Goal: Information Seeking & Learning: Learn about a topic

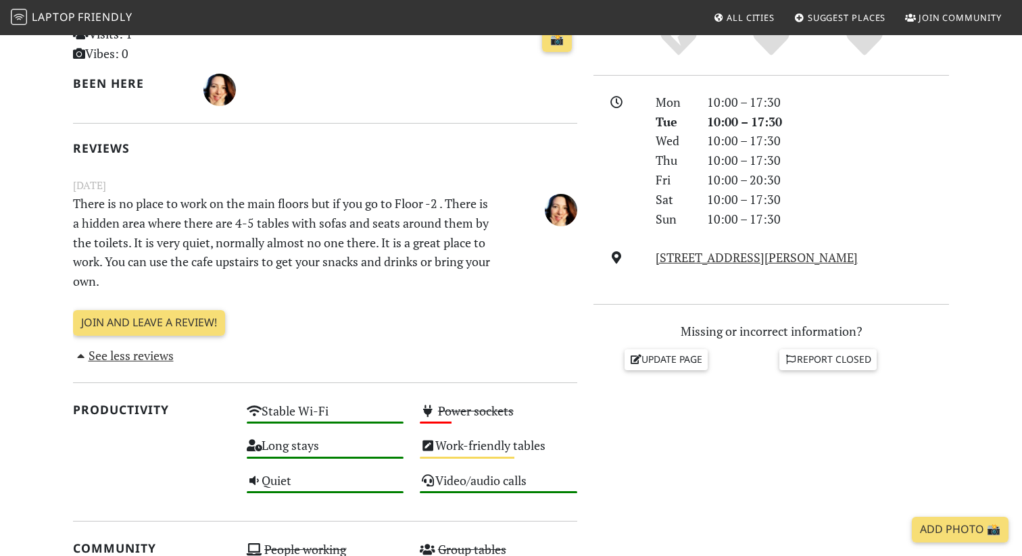
scroll to position [340, 0]
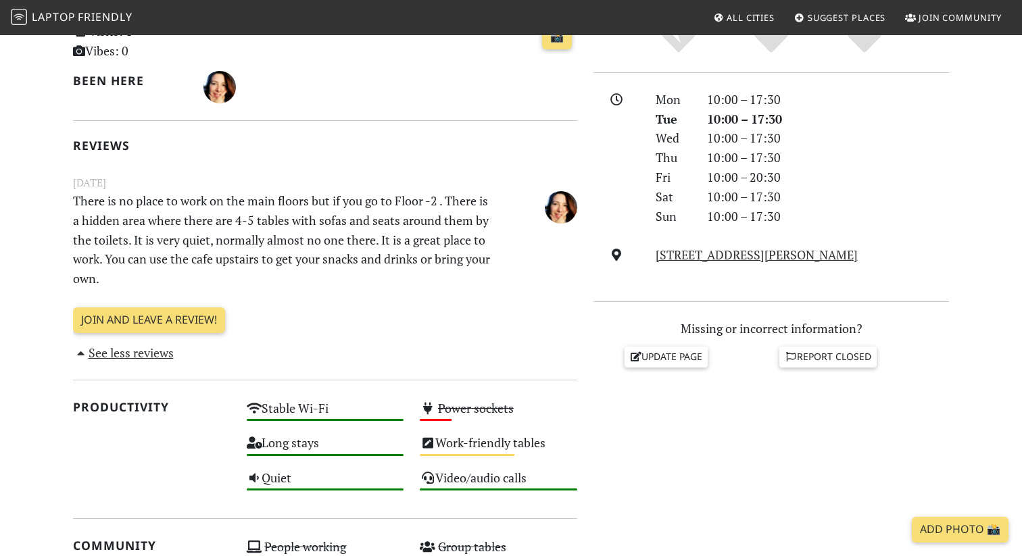
click at [312, 218] on p "There is no place to work on the main floors but if you go to Floor -2 . There …" at bounding box center [282, 239] width 434 height 97
click at [368, 218] on p "There is no place to work on the main floors but if you go to Floor -2 . There …" at bounding box center [282, 239] width 434 height 97
click at [330, 220] on p "There is no place to work on the main floors but if you go to Floor -2 . There …" at bounding box center [282, 239] width 434 height 97
click at [383, 226] on p "There is no place to work on the main floors but if you go to Floor -2 . There …" at bounding box center [282, 239] width 434 height 97
click at [379, 247] on p "There is no place to work on the main floors but if you go to Floor -2 . There …" at bounding box center [282, 239] width 434 height 97
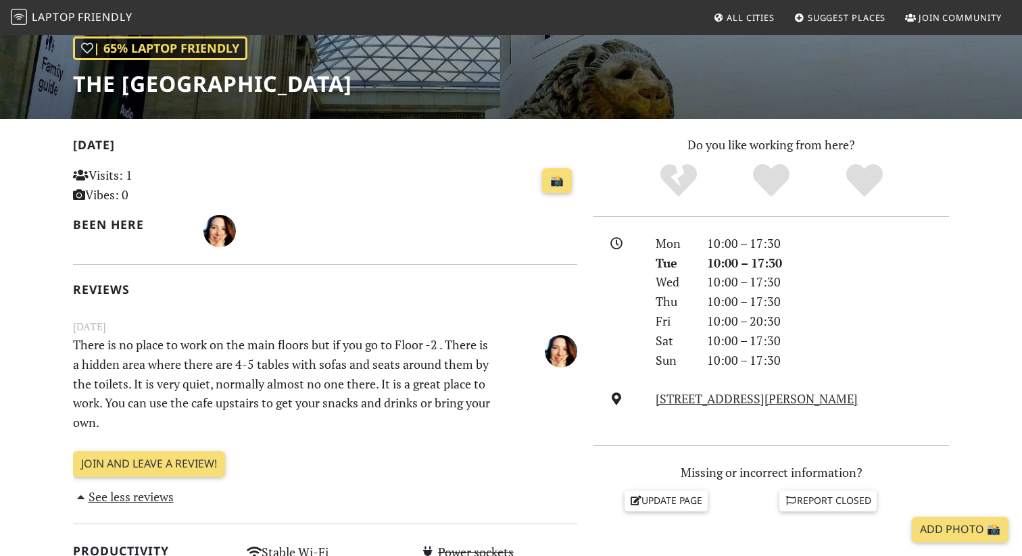
scroll to position [0, 0]
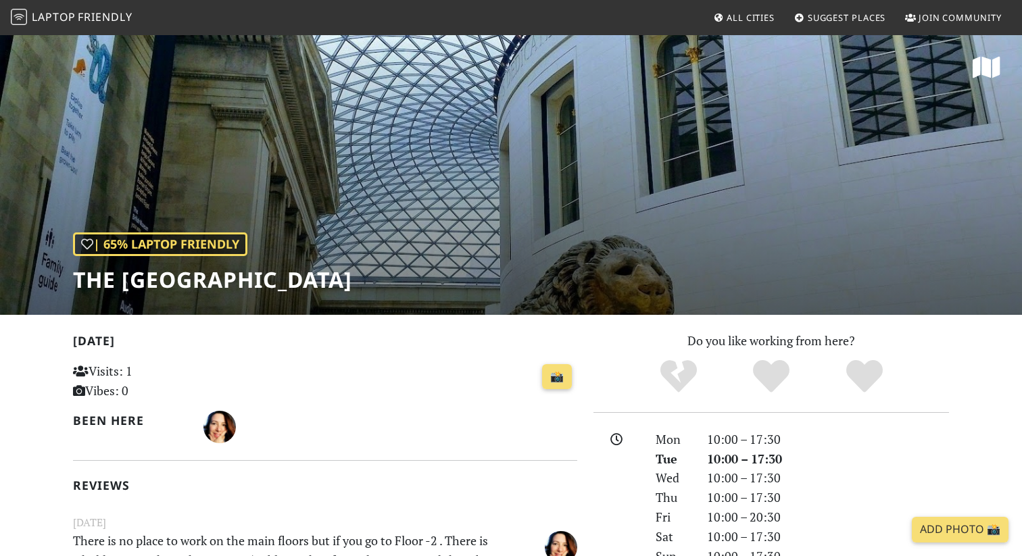
click at [84, 16] on span "Friendly" at bounding box center [105, 16] width 54 height 15
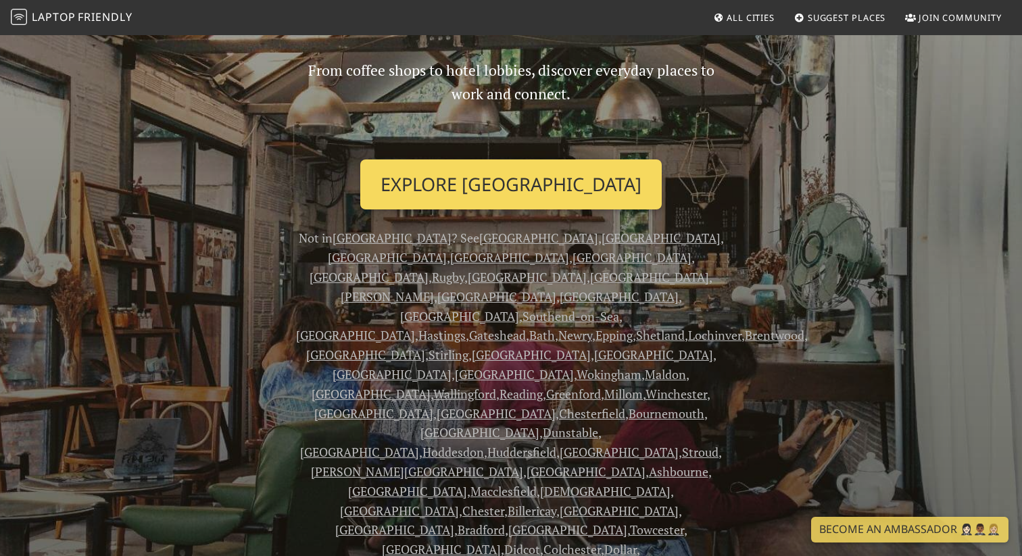
scroll to position [134, 0]
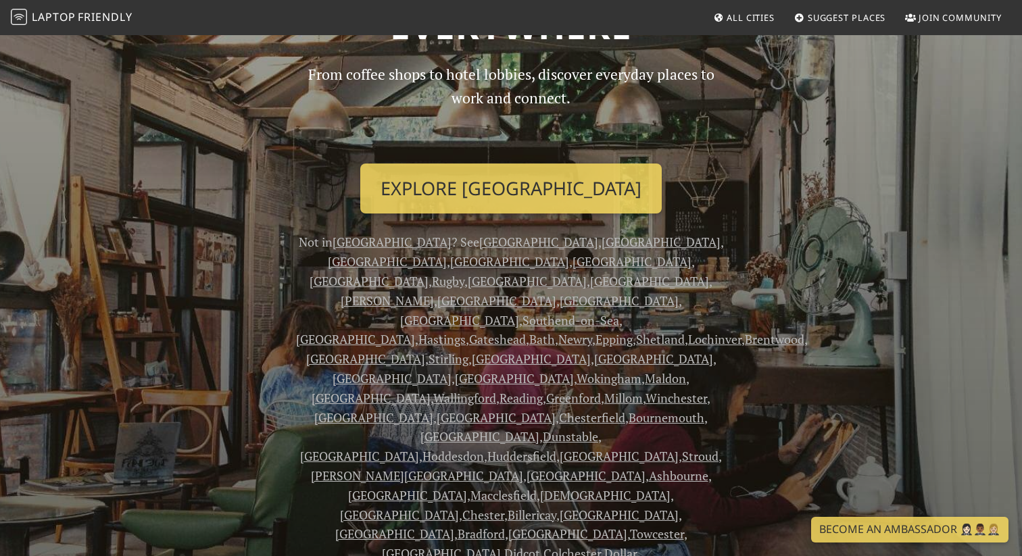
click at [601, 240] on link "London" at bounding box center [660, 242] width 119 height 16
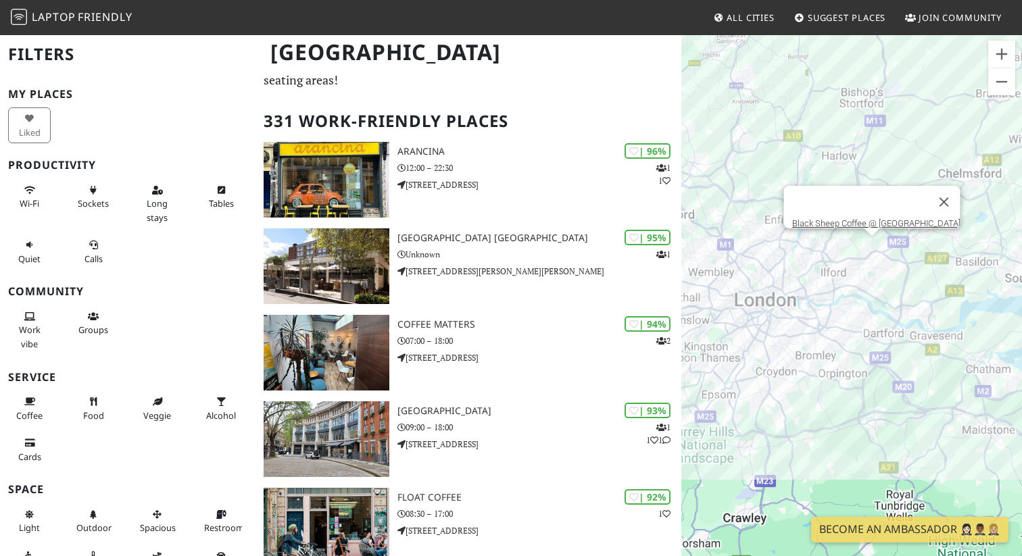
scroll to position [48, 0]
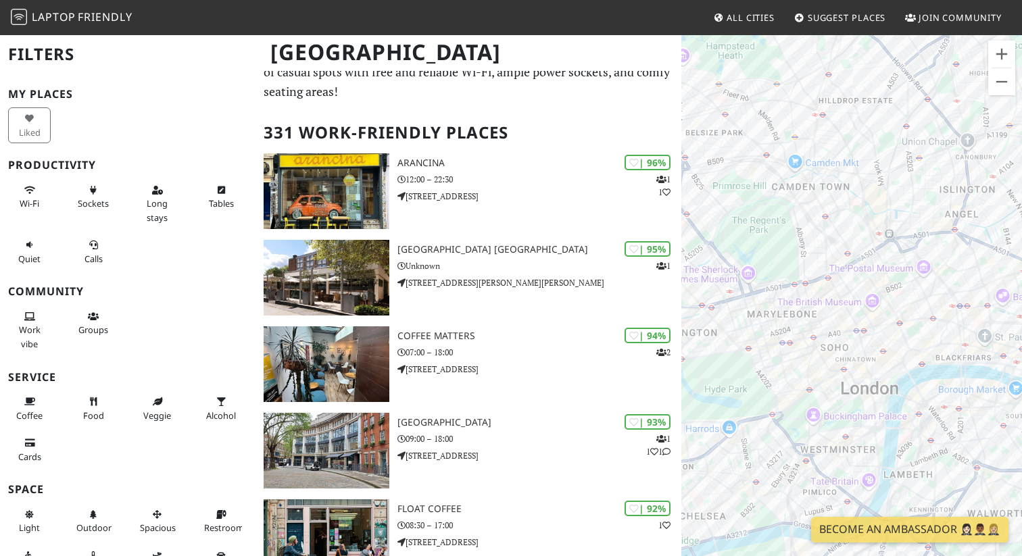
drag, startPoint x: 820, startPoint y: 224, endPoint x: 771, endPoint y: 114, distance: 120.4
click at [771, 114] on div at bounding box center [851, 312] width 341 height 556
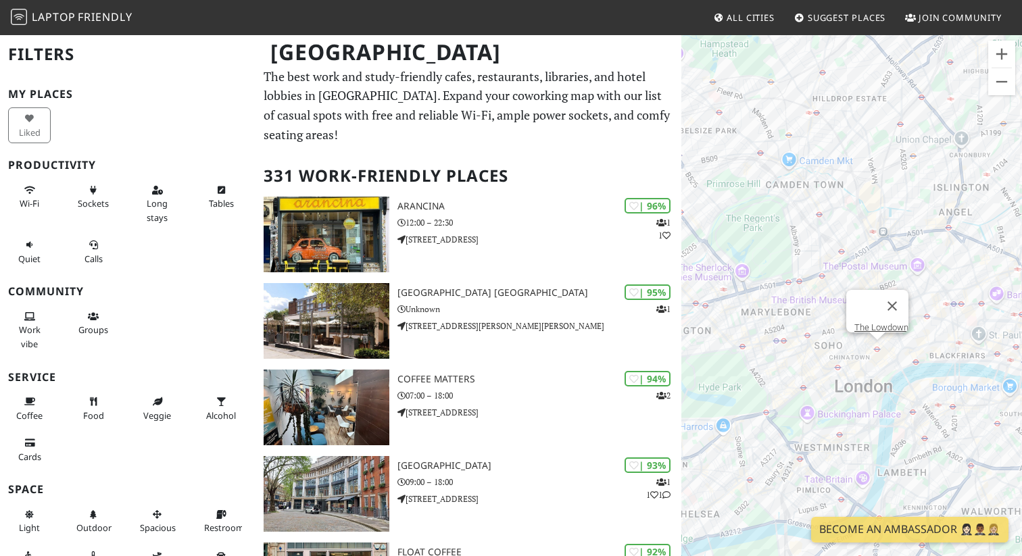
scroll to position [0, 0]
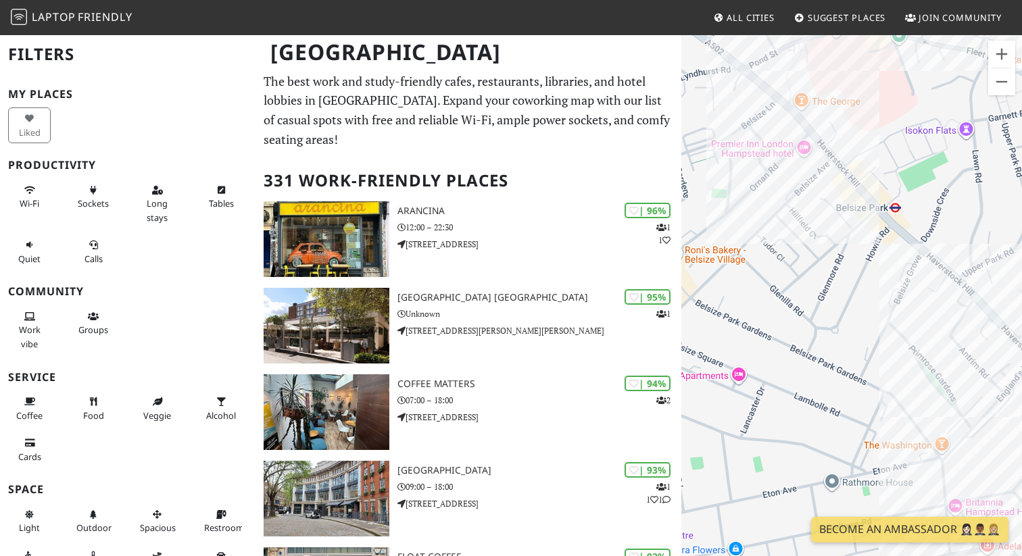
drag, startPoint x: 876, startPoint y: 284, endPoint x: 787, endPoint y: 314, distance: 94.0
click at [787, 314] on div at bounding box center [851, 312] width 341 height 556
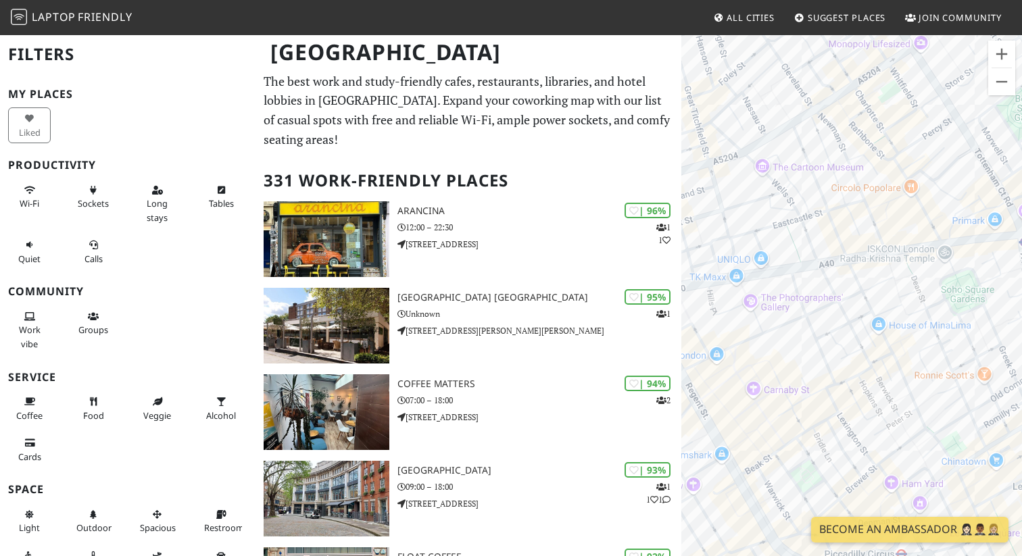
drag, startPoint x: 934, startPoint y: 384, endPoint x: 768, endPoint y: 349, distance: 169.2
click at [768, 349] on div at bounding box center [851, 312] width 341 height 556
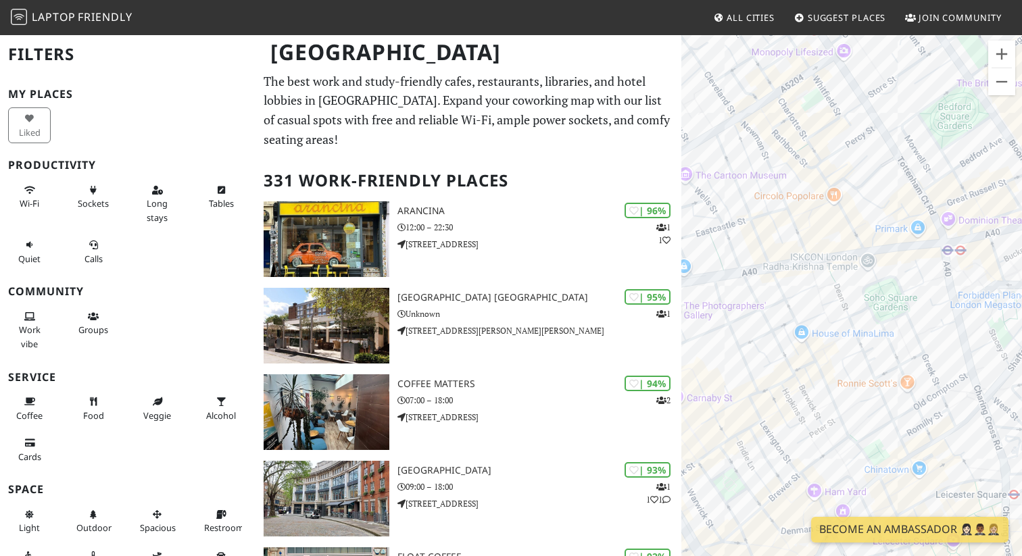
drag, startPoint x: 950, startPoint y: 270, endPoint x: 854, endPoint y: 280, distance: 96.6
click at [854, 280] on div at bounding box center [851, 312] width 341 height 556
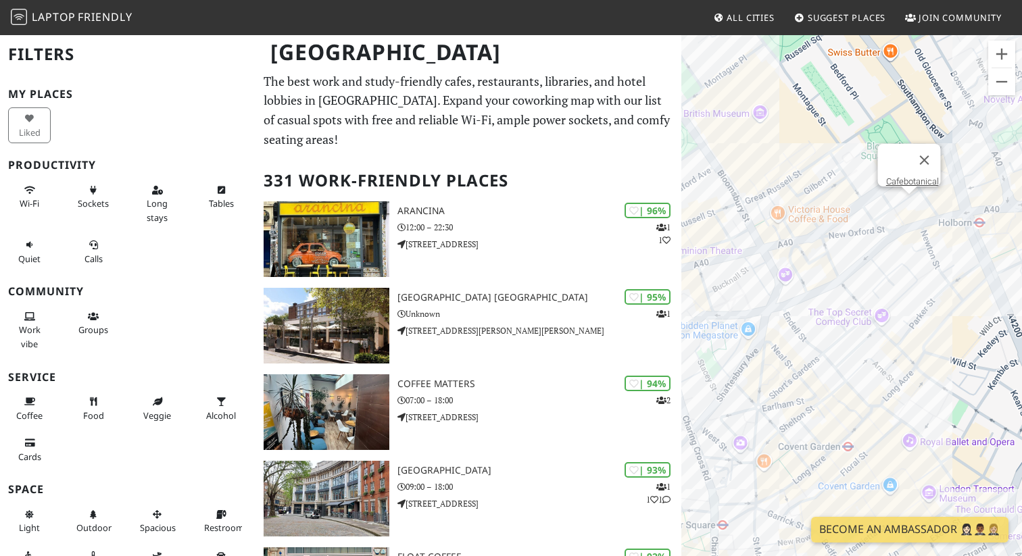
click at [904, 204] on div "Cafebotanical." at bounding box center [851, 312] width 341 height 556
click at [912, 217] on div "Cafebotanical. The Hoxton, Holborn" at bounding box center [851, 312] width 341 height 556
click at [903, 190] on link "The Hoxton, Holborn" at bounding box center [919, 195] width 78 height 10
click at [950, 165] on button "Close" at bounding box center [942, 173] width 32 height 32
click at [903, 205] on div "Cafebotanical." at bounding box center [851, 312] width 341 height 556
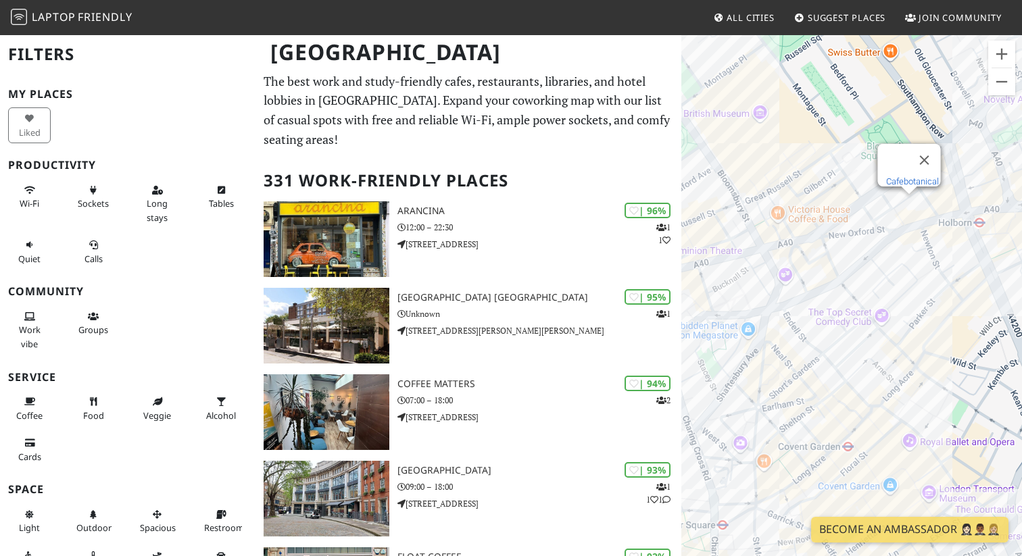
click at [910, 176] on link "Cafebotanical." at bounding box center [913, 181] width 55 height 10
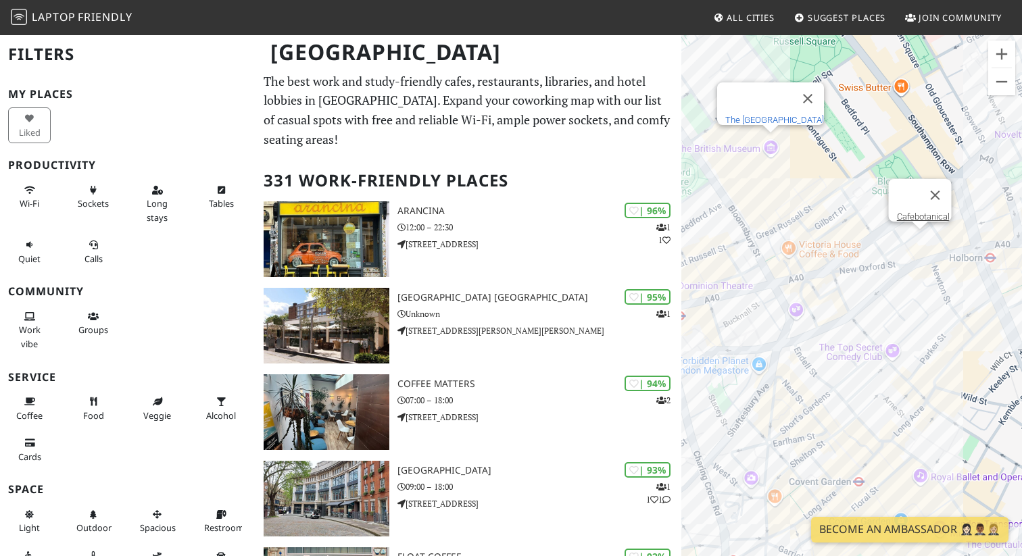
click at [760, 115] on link "The British Museum" at bounding box center [774, 120] width 99 height 10
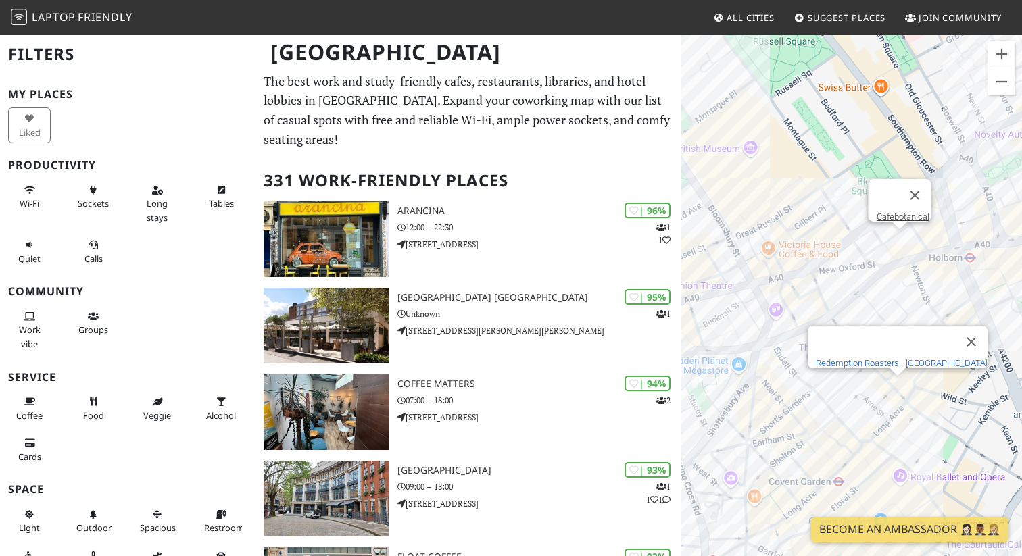
click at [900, 358] on link "Redemption Roasters - [GEOGRAPHIC_DATA]" at bounding box center [902, 363] width 172 height 10
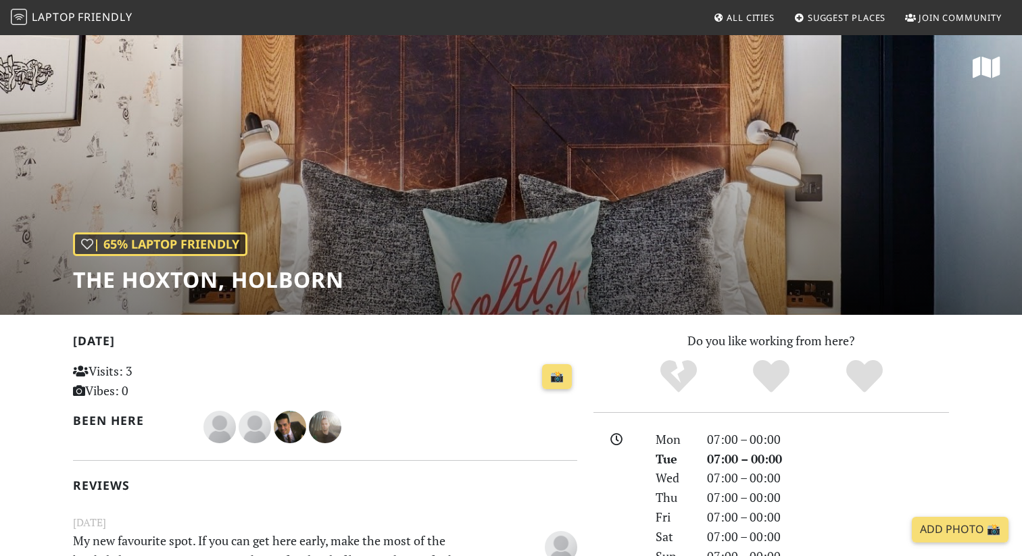
click at [86, 279] on h1 "The Hoxton, Holborn" at bounding box center [208, 280] width 271 height 26
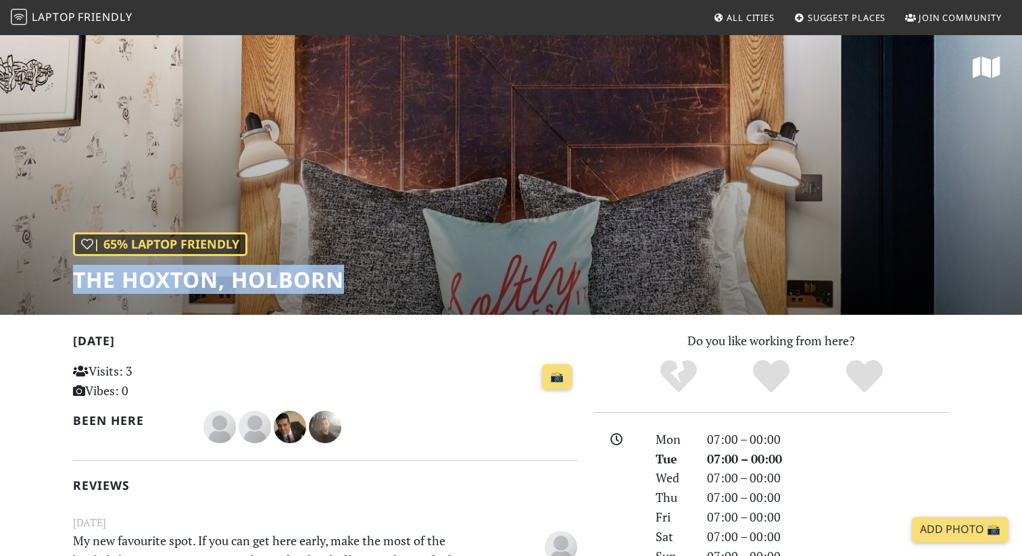
drag, startPoint x: 86, startPoint y: 279, endPoint x: 272, endPoint y: 279, distance: 186.5
click at [272, 279] on h1 "The Hoxton, Holborn" at bounding box center [208, 280] width 271 height 26
copy h1 "The Hoxton, Holborn"
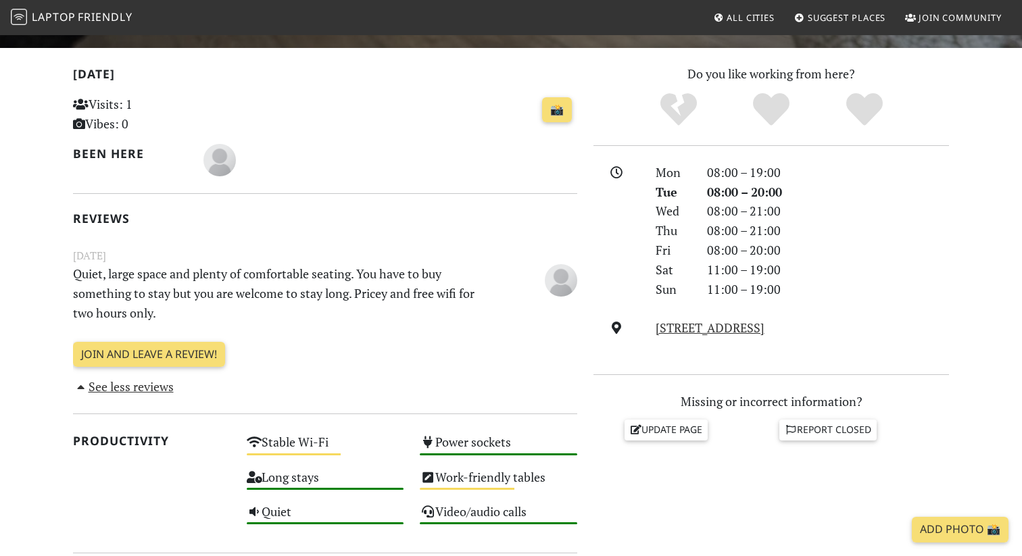
scroll to position [271, 0]
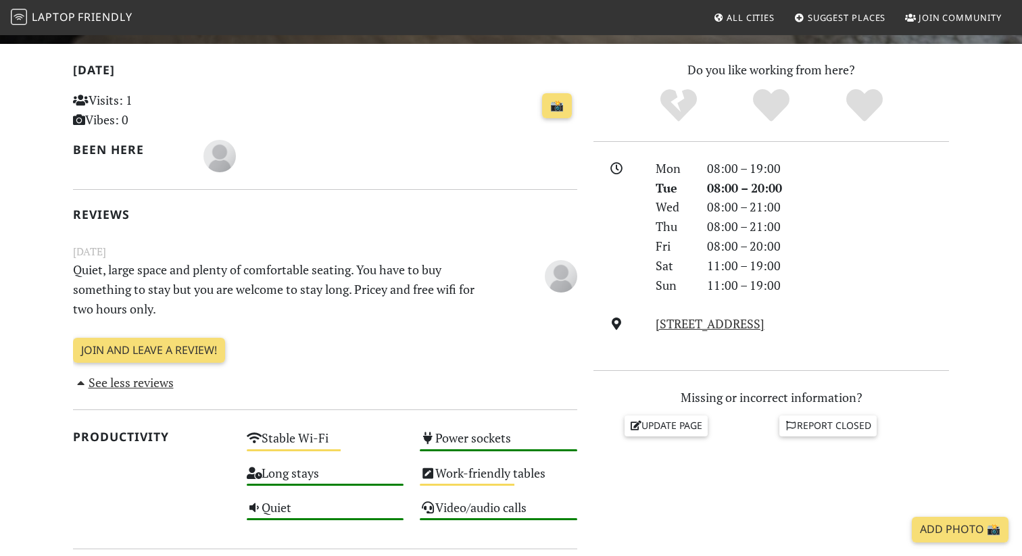
click at [404, 273] on p "Quiet, large space and plenty of comfortable seating. You have to buy something…" at bounding box center [282, 289] width 434 height 58
click at [315, 293] on p "Quiet, large space and plenty of comfortable seating. You have to buy something…" at bounding box center [282, 289] width 434 height 58
click at [365, 295] on p "Quiet, large space and plenty of comfortable seating. You have to buy something…" at bounding box center [282, 289] width 434 height 58
click at [324, 293] on p "Quiet, large space and plenty of comfortable seating. You have to buy something…" at bounding box center [282, 289] width 434 height 58
click at [437, 292] on p "Quiet, large space and plenty of comfortable seating. You have to buy something…" at bounding box center [282, 289] width 434 height 58
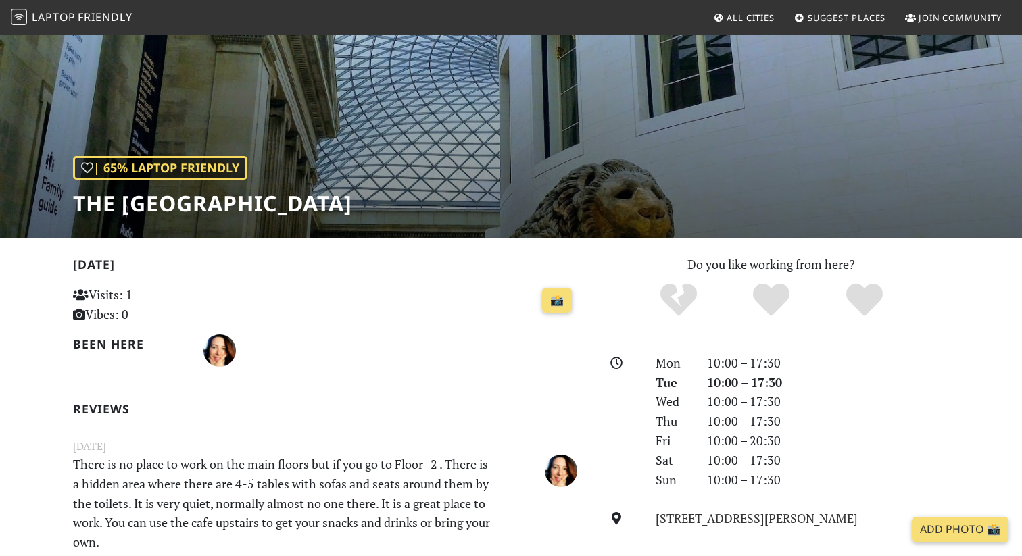
scroll to position [74, 0]
